Goal: Transaction & Acquisition: Purchase product/service

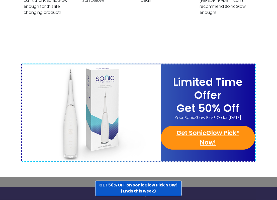
scroll to position [1946, 0]
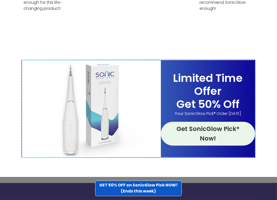
click at [207, 122] on link "Get SonicGlow Pick® Now!" at bounding box center [208, 134] width 94 height 24
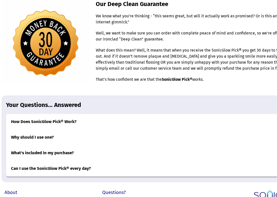
scroll to position [1541, 0]
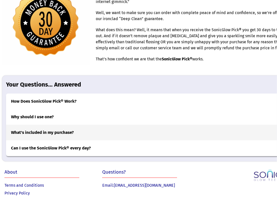
click at [71, 125] on h3 "What's included in my purchase?" at bounding box center [149, 133] width 286 height 16
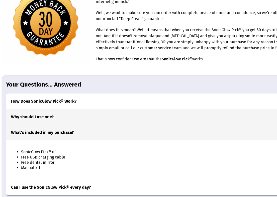
click at [64, 109] on h3 "Why should I use one?" at bounding box center [149, 117] width 286 height 16
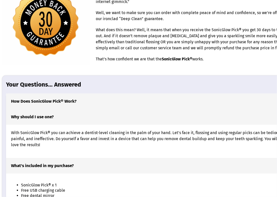
click at [53, 93] on h3 "How Does SonicGlow Pick® Work?" at bounding box center [149, 101] width 286 height 16
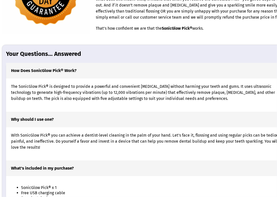
scroll to position [1642, 0]
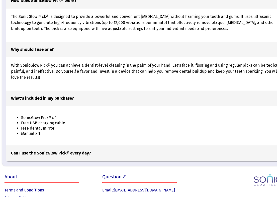
click at [90, 145] on h3 "Can I use the SonicGlow Pick® every day?" at bounding box center [149, 153] width 286 height 16
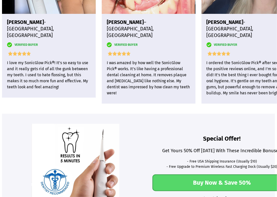
scroll to position [1272, 0]
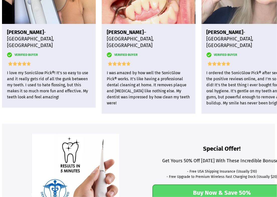
click at [229, 184] on link "Buy Now & Save 50%" at bounding box center [222, 192] width 139 height 17
